Goal: Transaction & Acquisition: Subscribe to service/newsletter

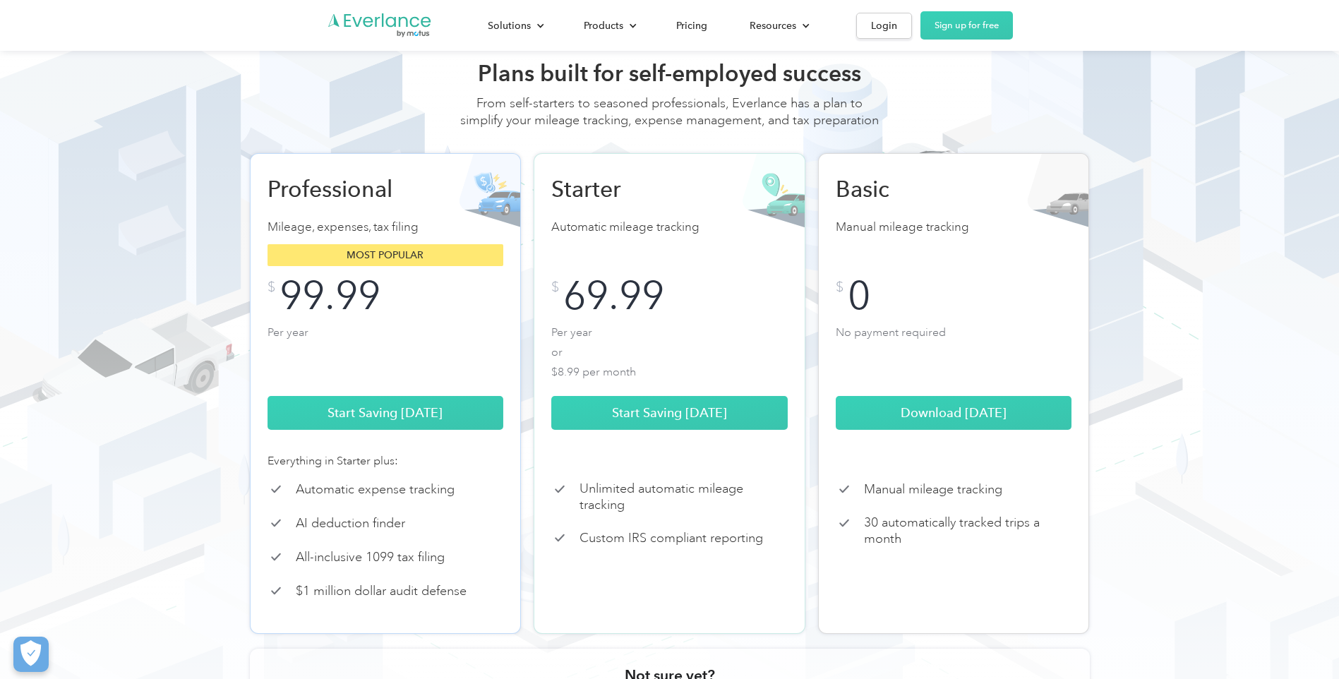
scroll to position [71, 0]
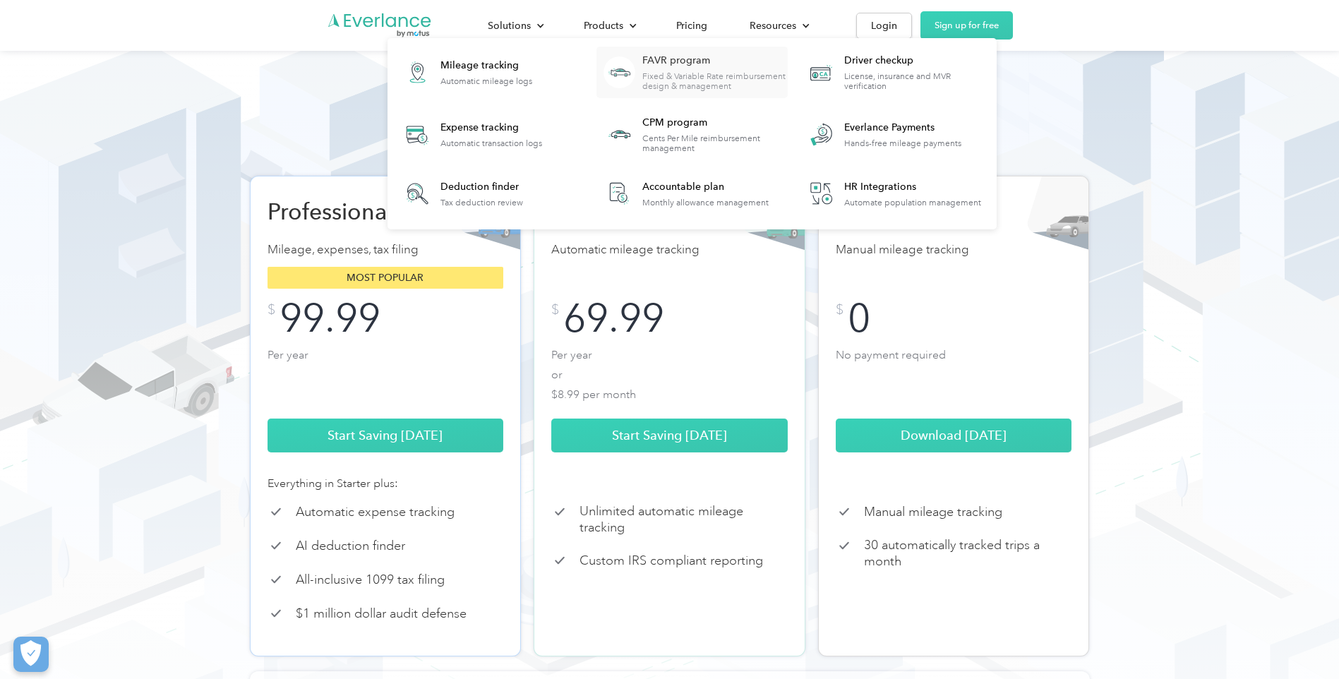
click at [667, 64] on div "FAVR program" at bounding box center [714, 61] width 145 height 14
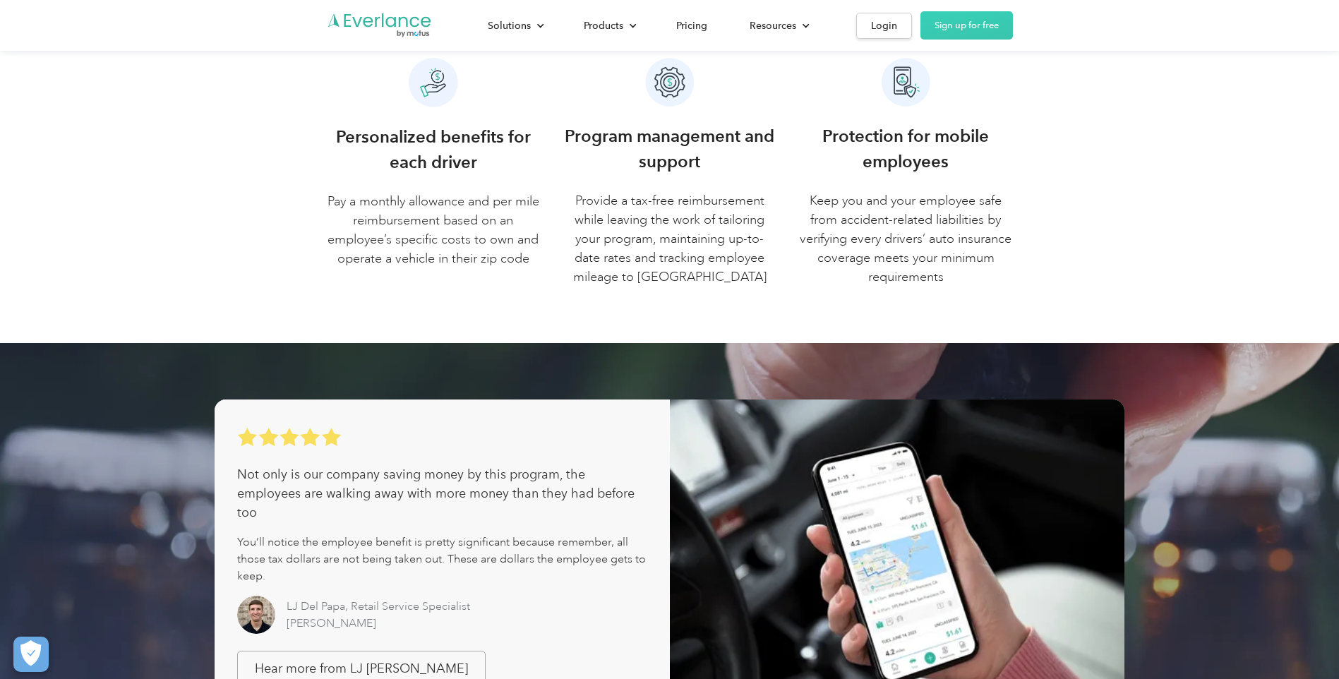
scroll to position [212, 0]
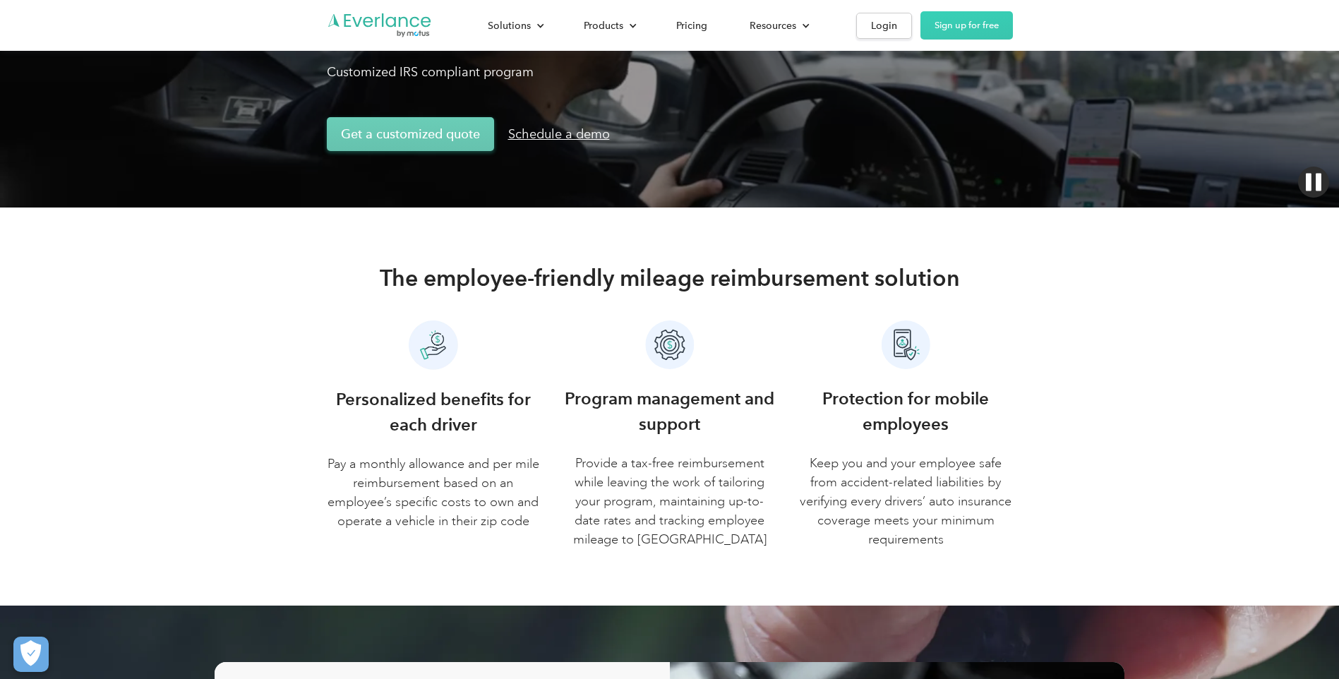
click at [415, 133] on link "Get a customized quote" at bounding box center [410, 134] width 167 height 34
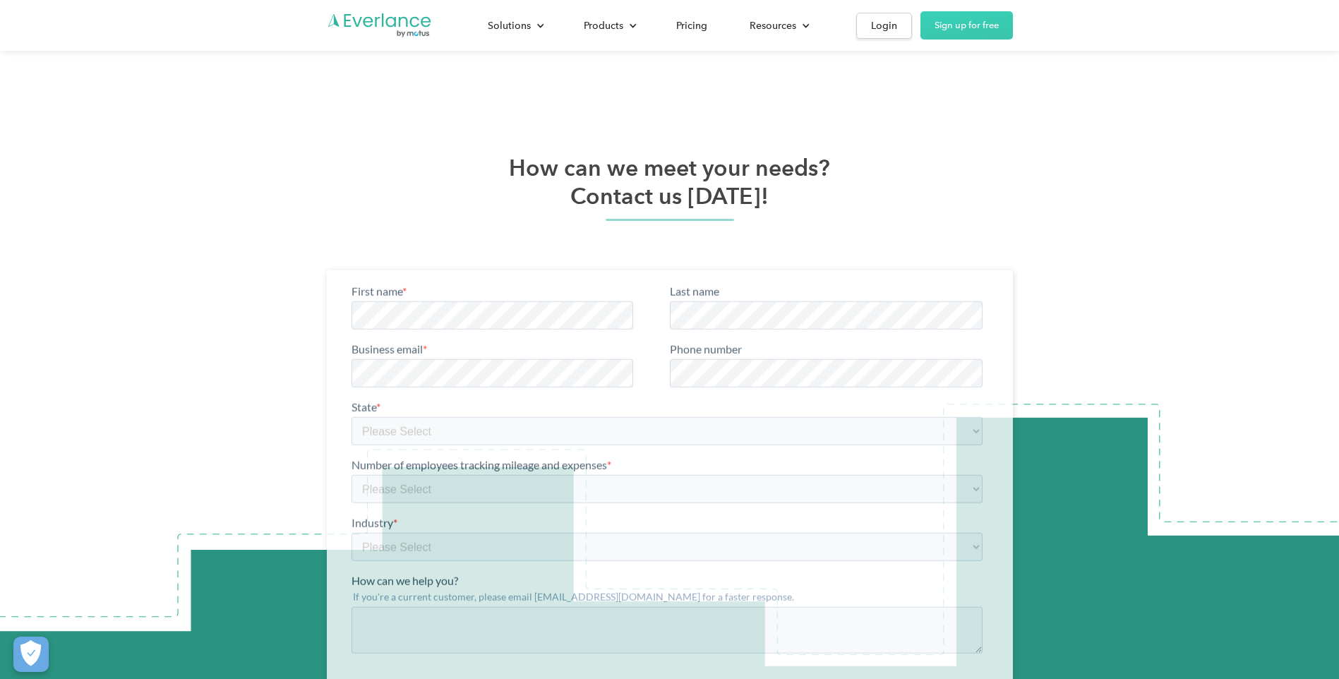
scroll to position [3962, 0]
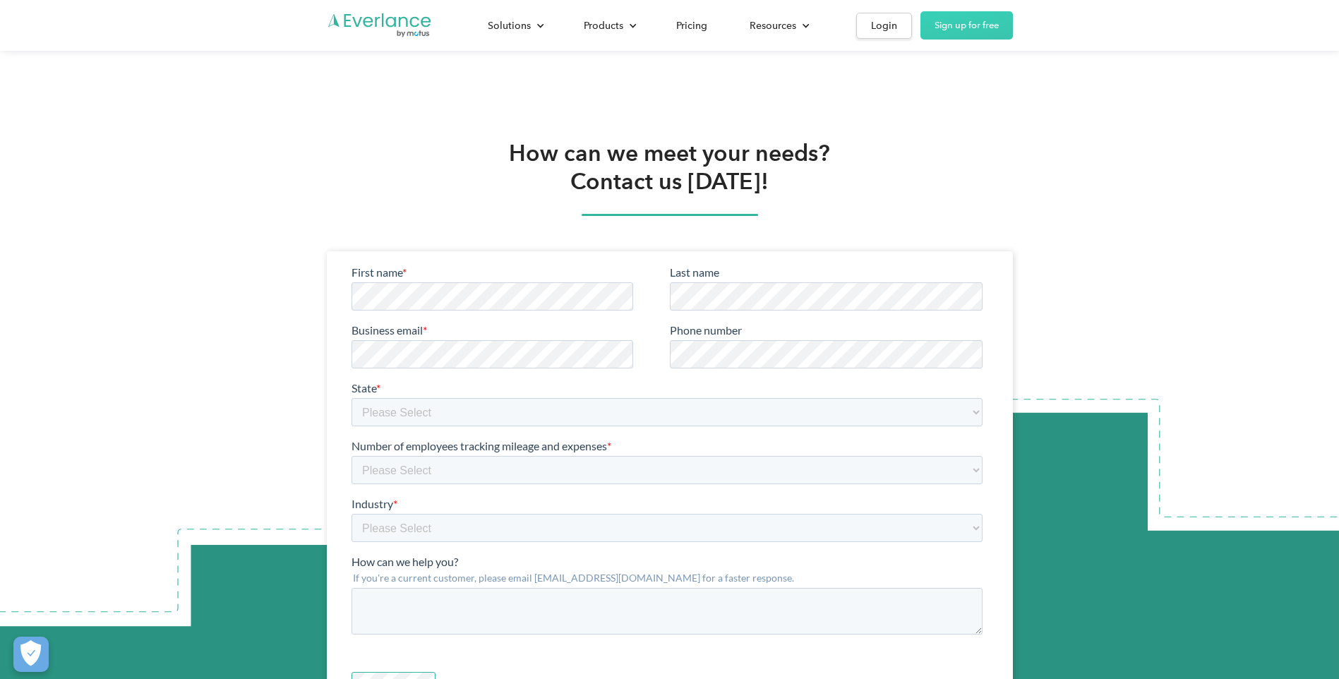
drag, startPoint x: 932, startPoint y: 101, endPoint x: 920, endPoint y: 104, distance: 12.3
click at [933, 101] on div "How can we meet your needs? Contact us [DATE]!" at bounding box center [669, 439] width 1339 height 713
click at [696, 27] on div "Pricing" at bounding box center [691, 26] width 31 height 18
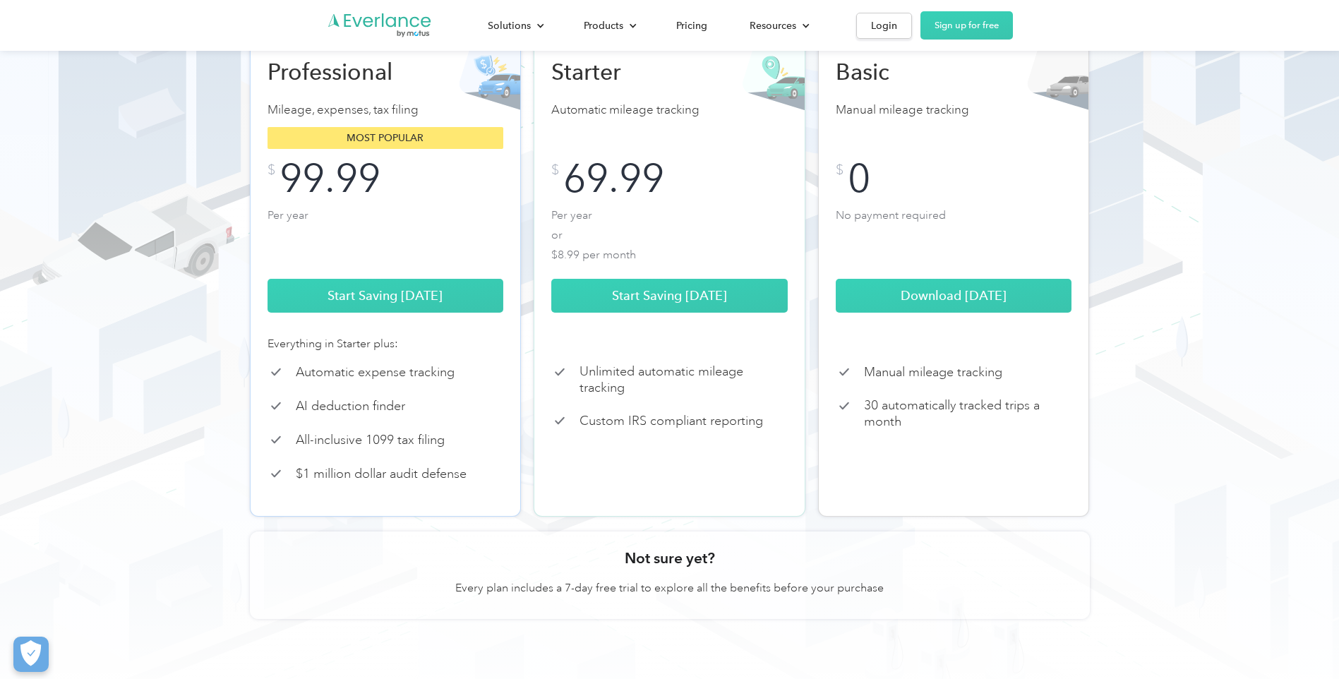
scroll to position [212, 0]
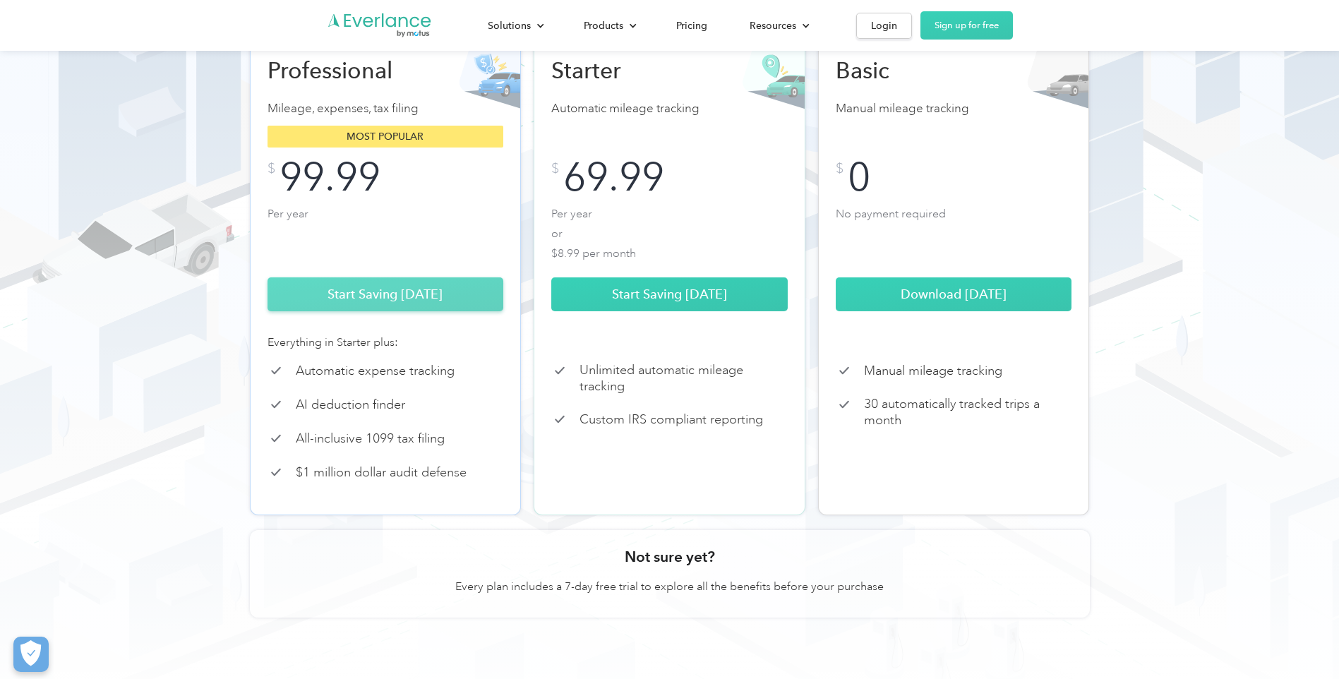
click at [381, 311] on link "Start Saving Today" at bounding box center [385, 294] width 236 height 34
